Goal: Task Accomplishment & Management: Use online tool/utility

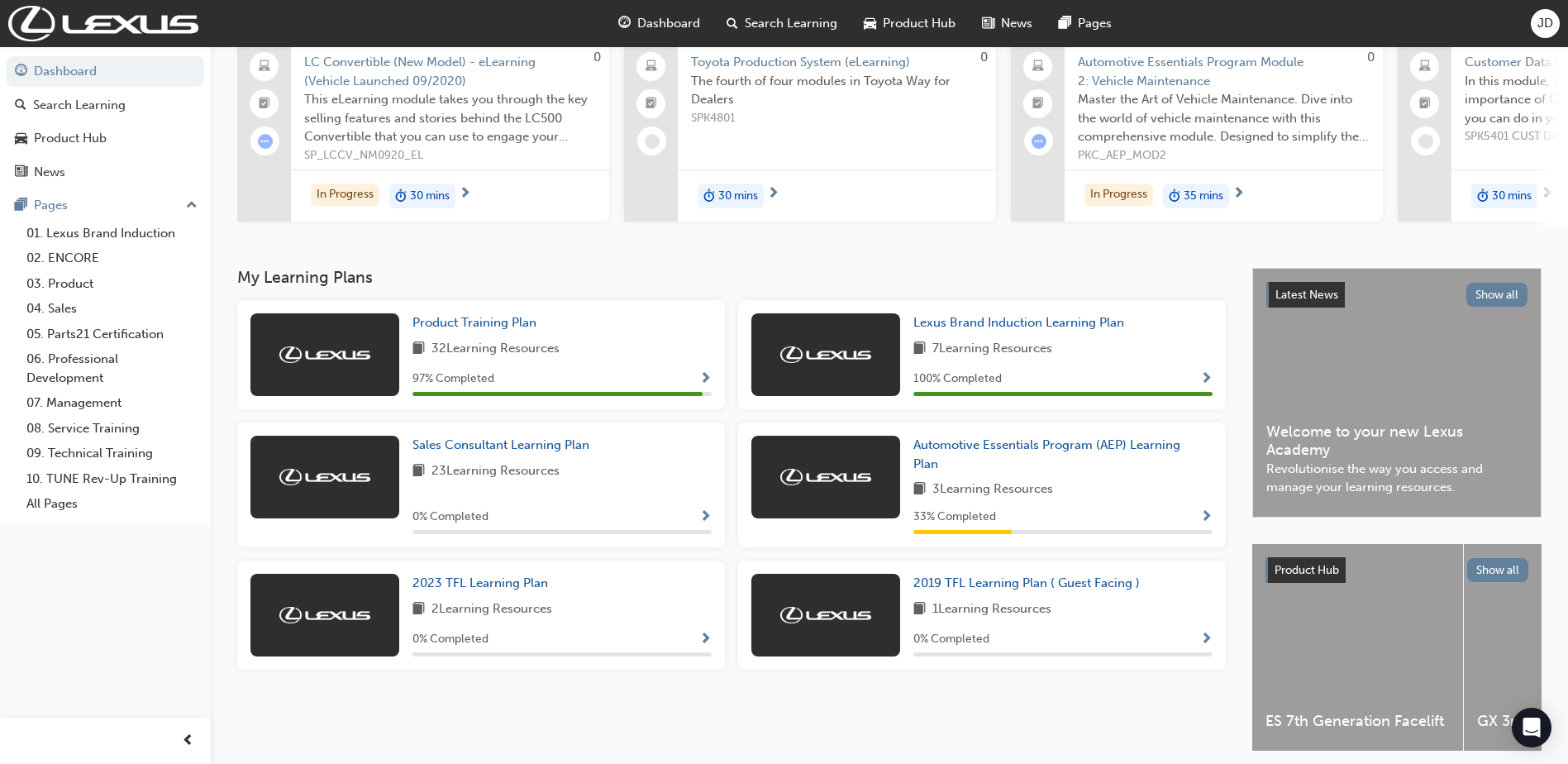
scroll to position [165, 0]
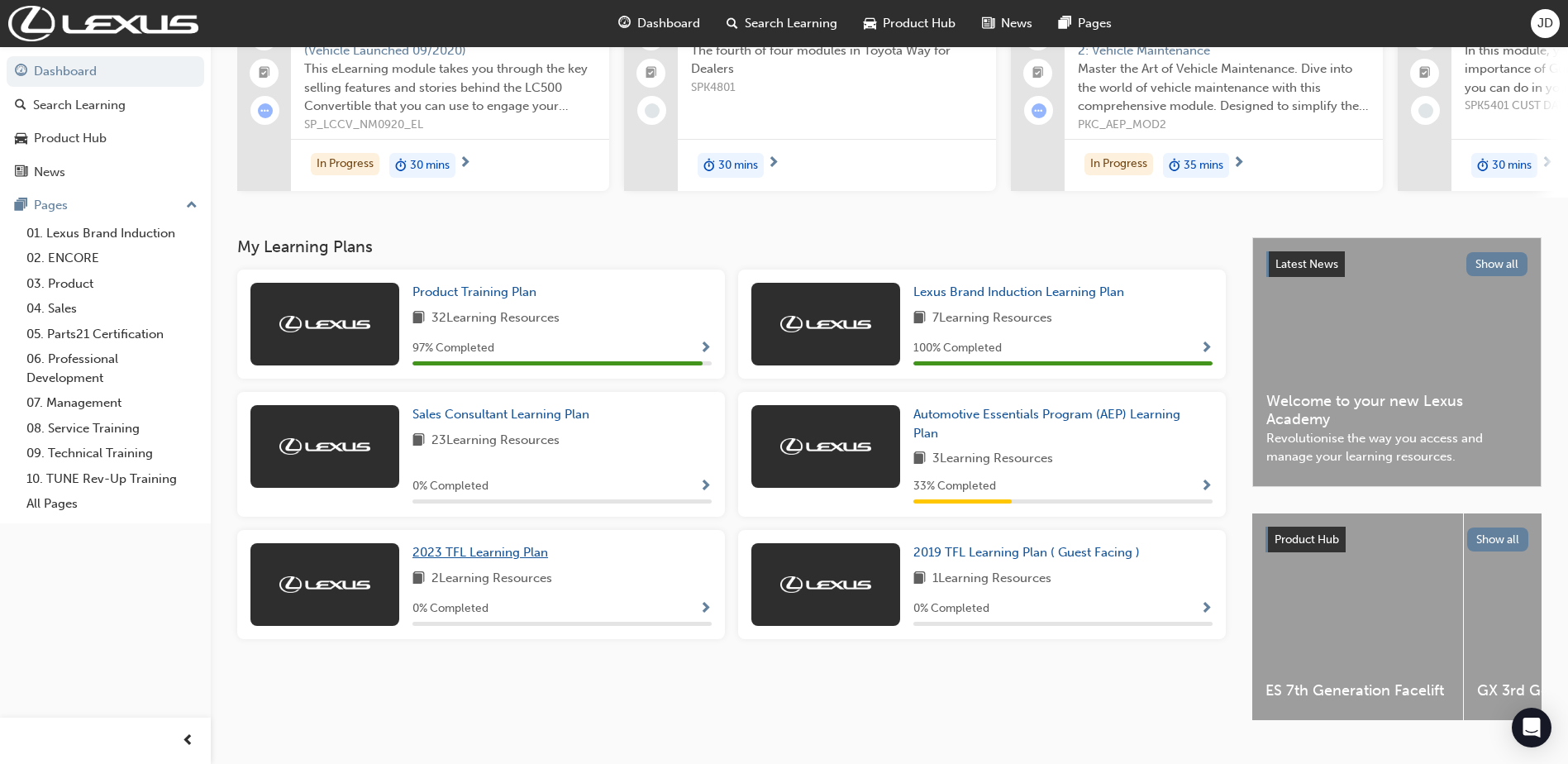
click at [433, 558] on span "2023 TFL Learning Plan" at bounding box center [479, 551] width 136 height 15
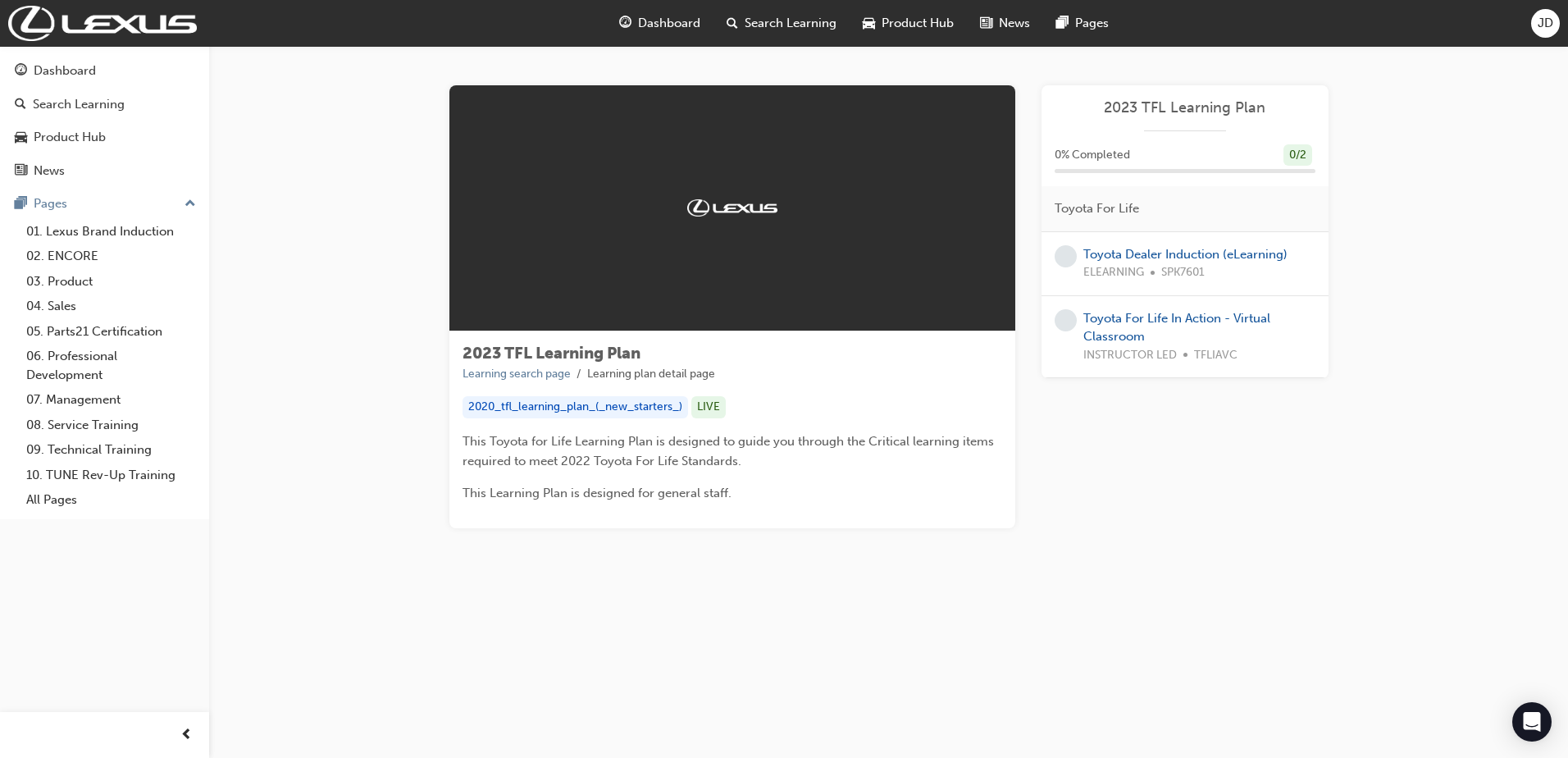
click at [1188, 275] on span "SPK7601" at bounding box center [1182, 273] width 44 height 19
click at [1199, 260] on link "Toyota Dealer Induction (eLearning)" at bounding box center [1186, 254] width 204 height 15
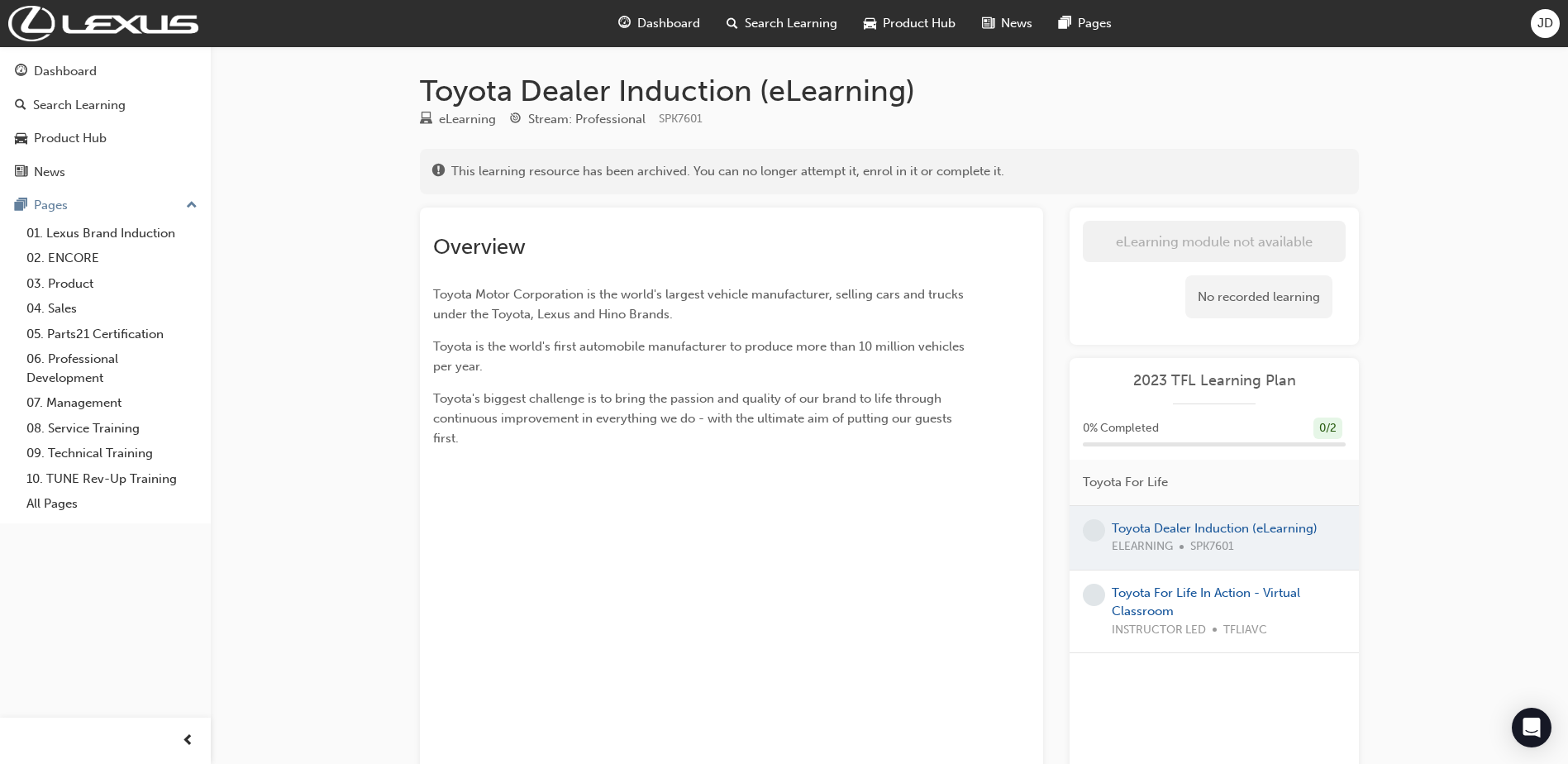
click at [1189, 535] on div at bounding box center [1214, 538] width 289 height 64
